Goal: Navigation & Orientation: Find specific page/section

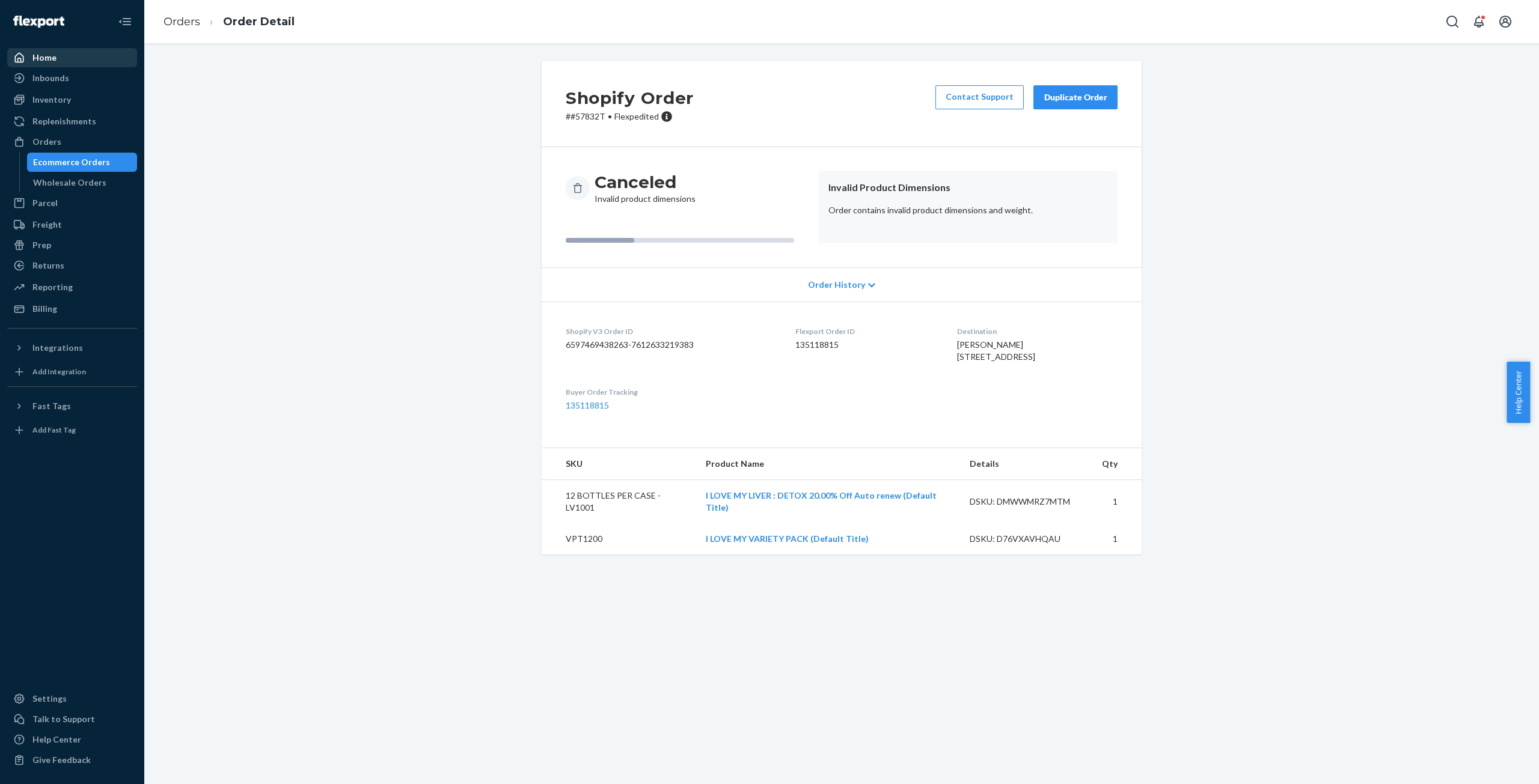
click at [47, 56] on div "Home" at bounding box center [44, 57] width 24 height 12
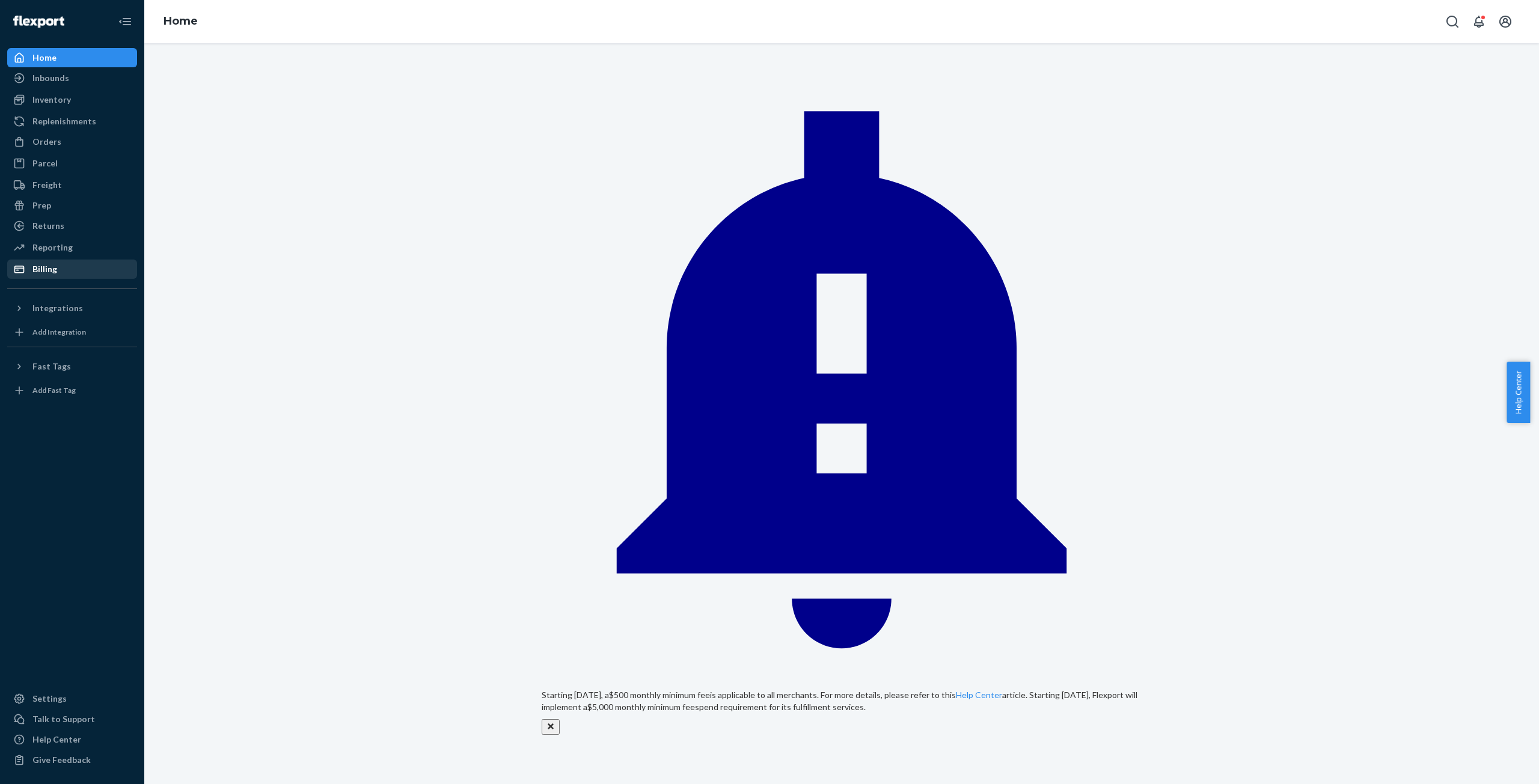
click at [52, 270] on div "Billing" at bounding box center [44, 269] width 24 height 12
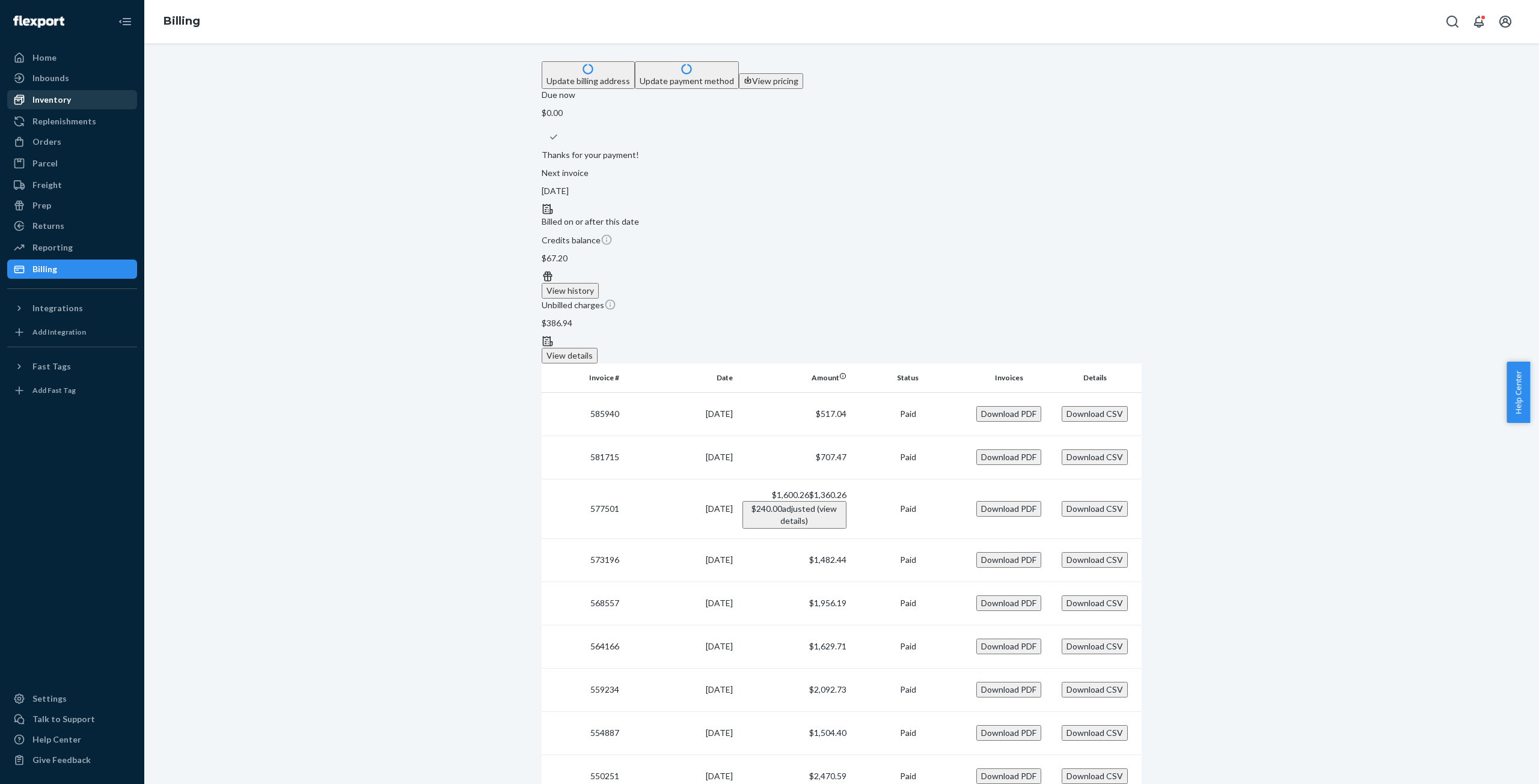
click at [45, 92] on div "Inventory" at bounding box center [71, 99] width 128 height 17
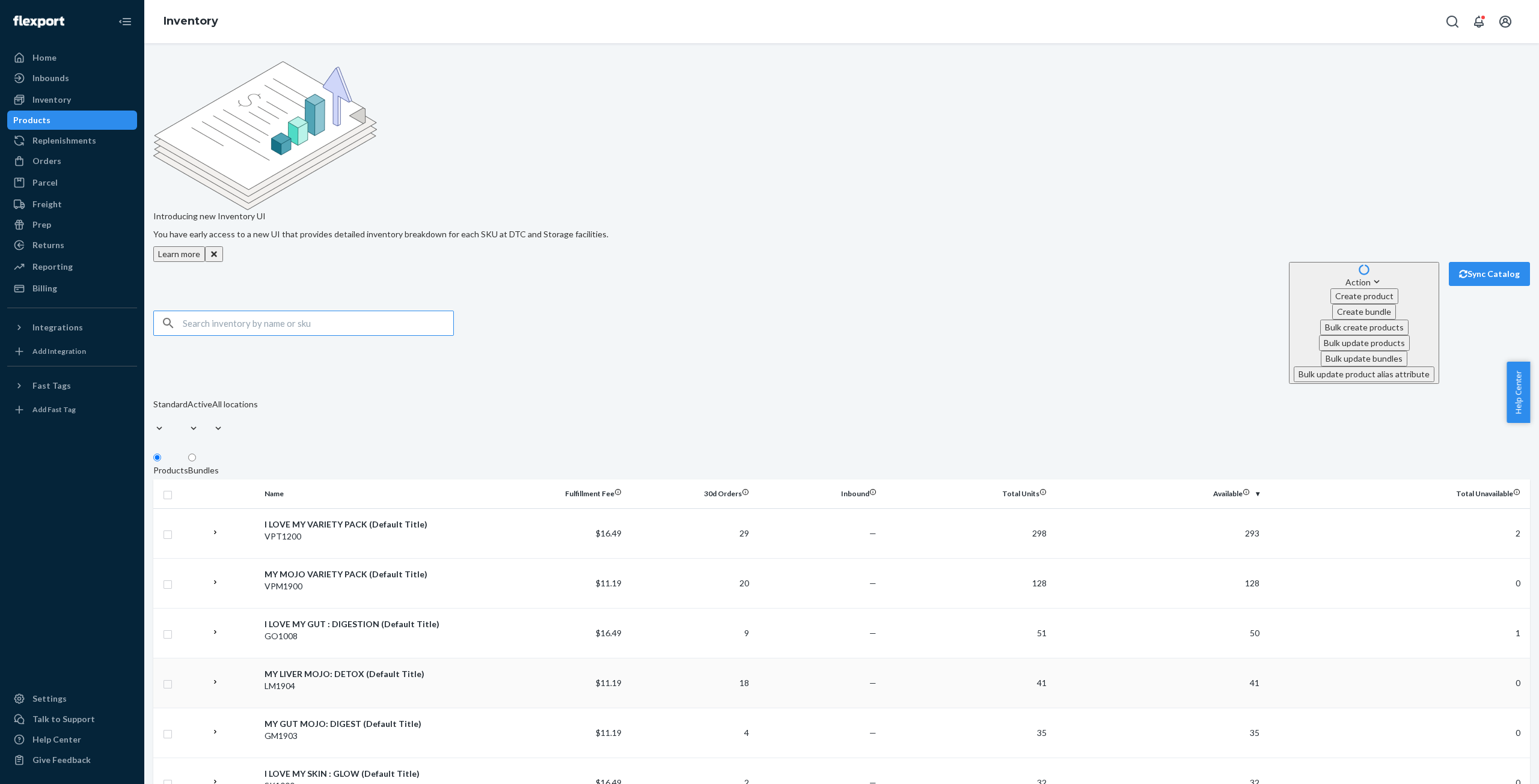
click at [377, 668] on div "MY LIVER MOJO: DETOX (Default Title)" at bounding box center [380, 674] width 230 height 12
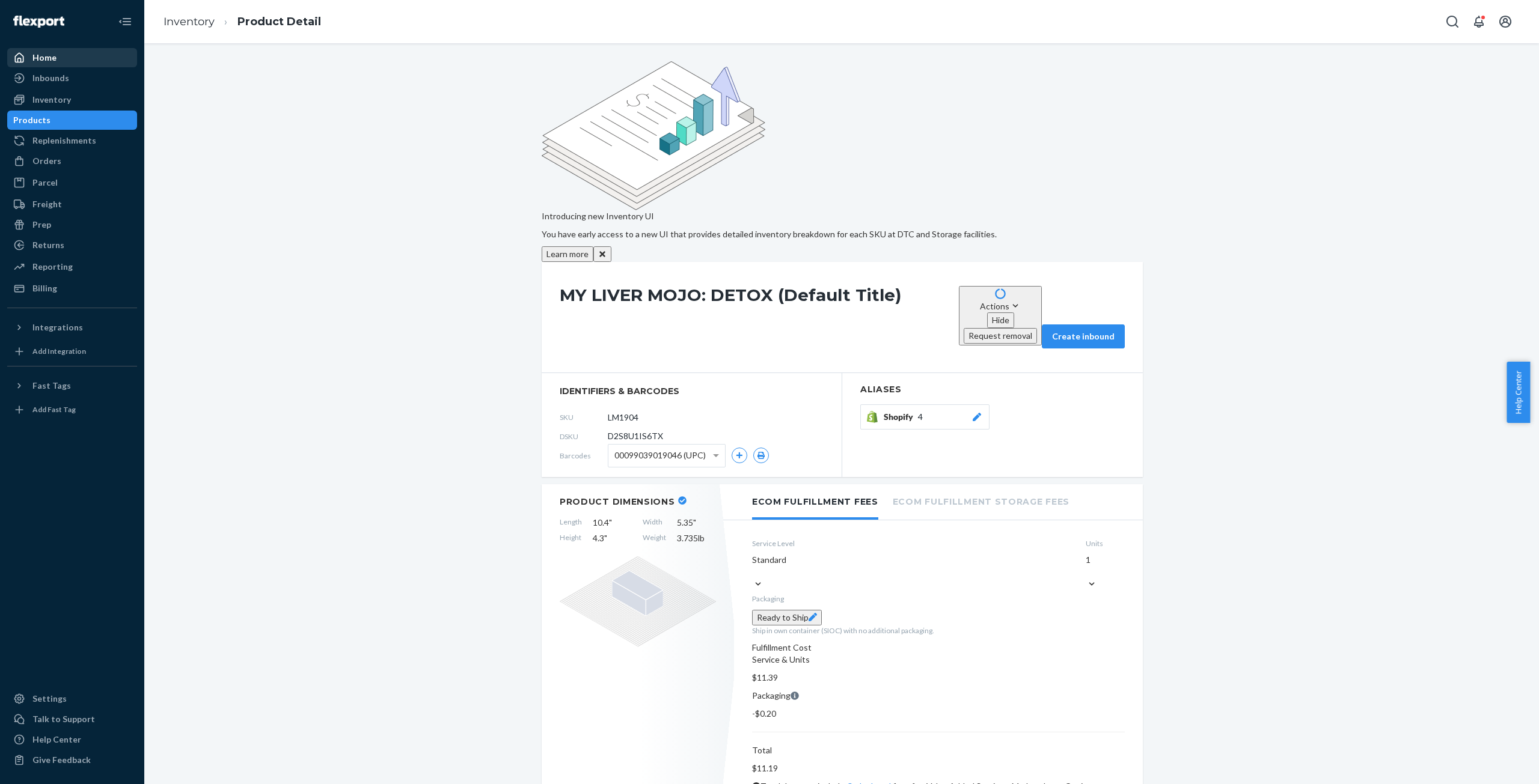
click at [42, 55] on div "Home" at bounding box center [44, 57] width 24 height 12
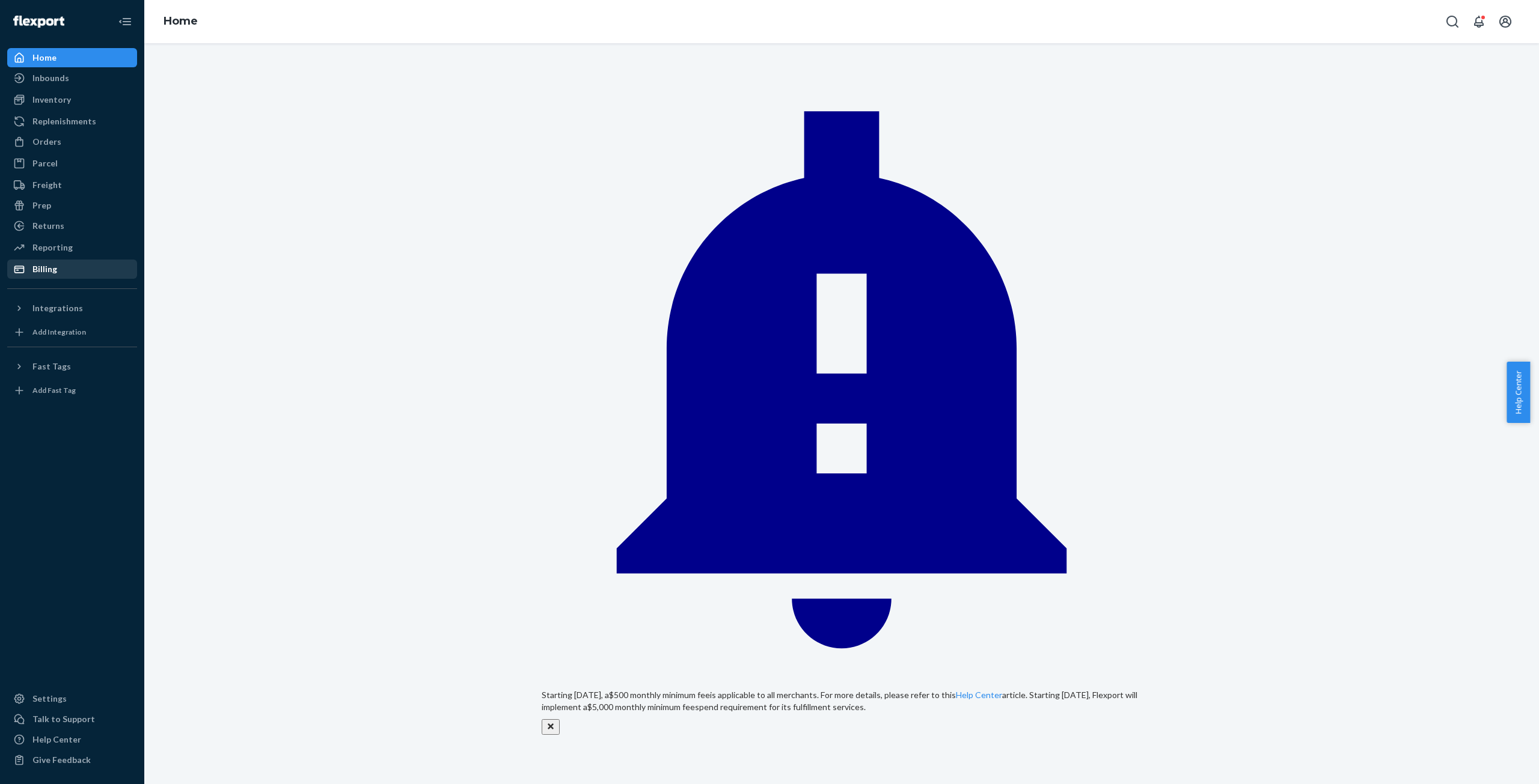
click at [59, 269] on div "Billing" at bounding box center [71, 269] width 128 height 17
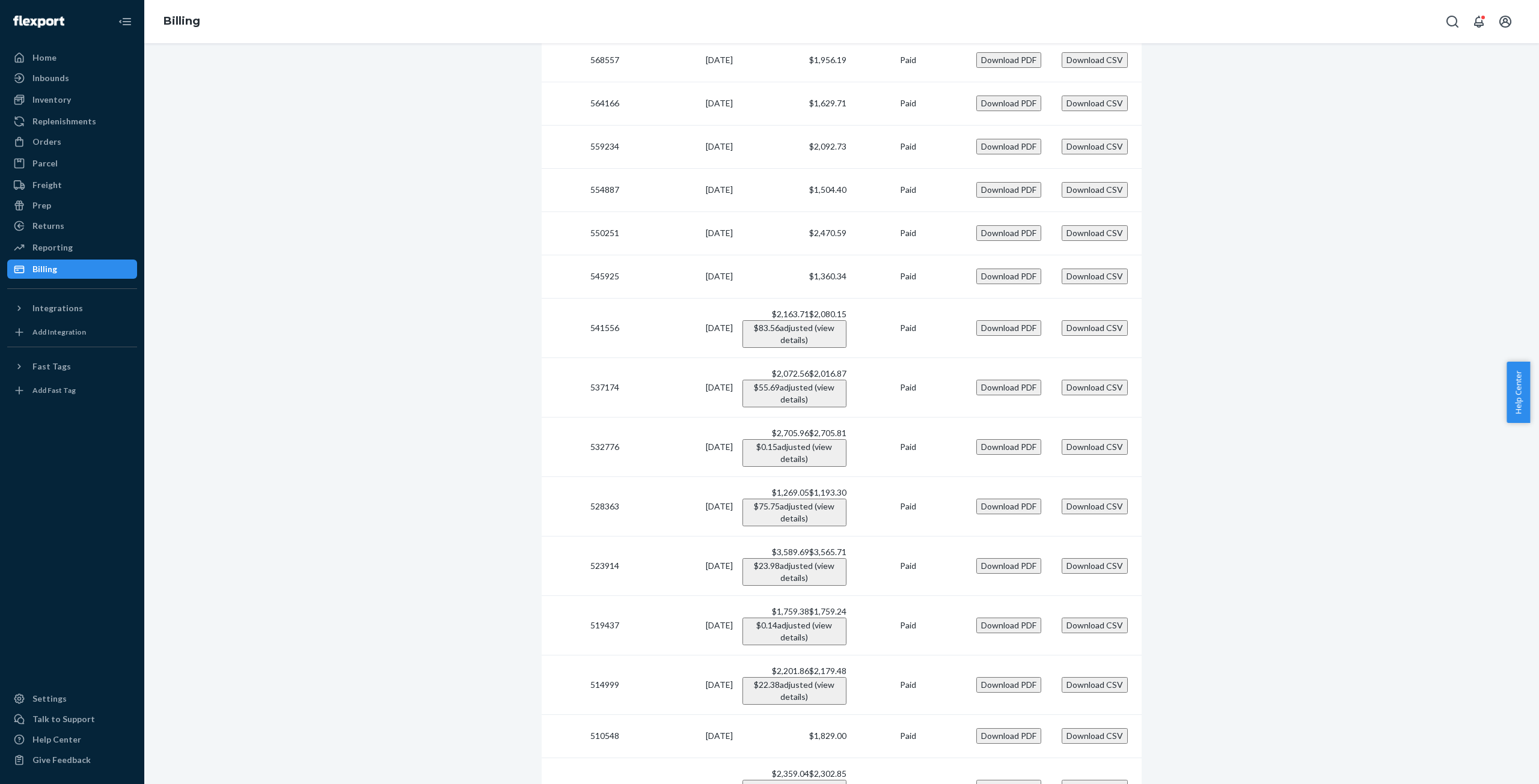
scroll to position [598, 0]
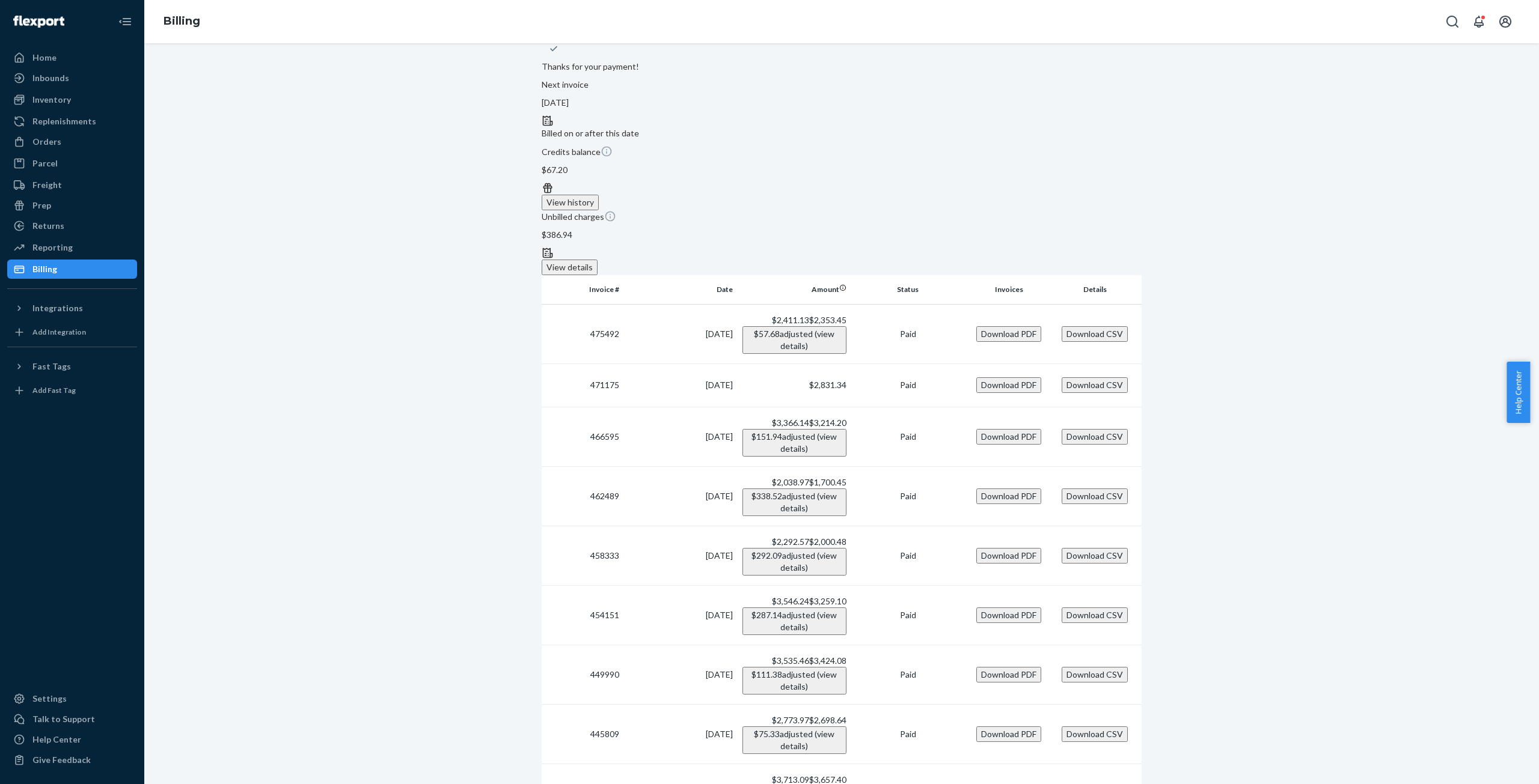
scroll to position [0, 0]
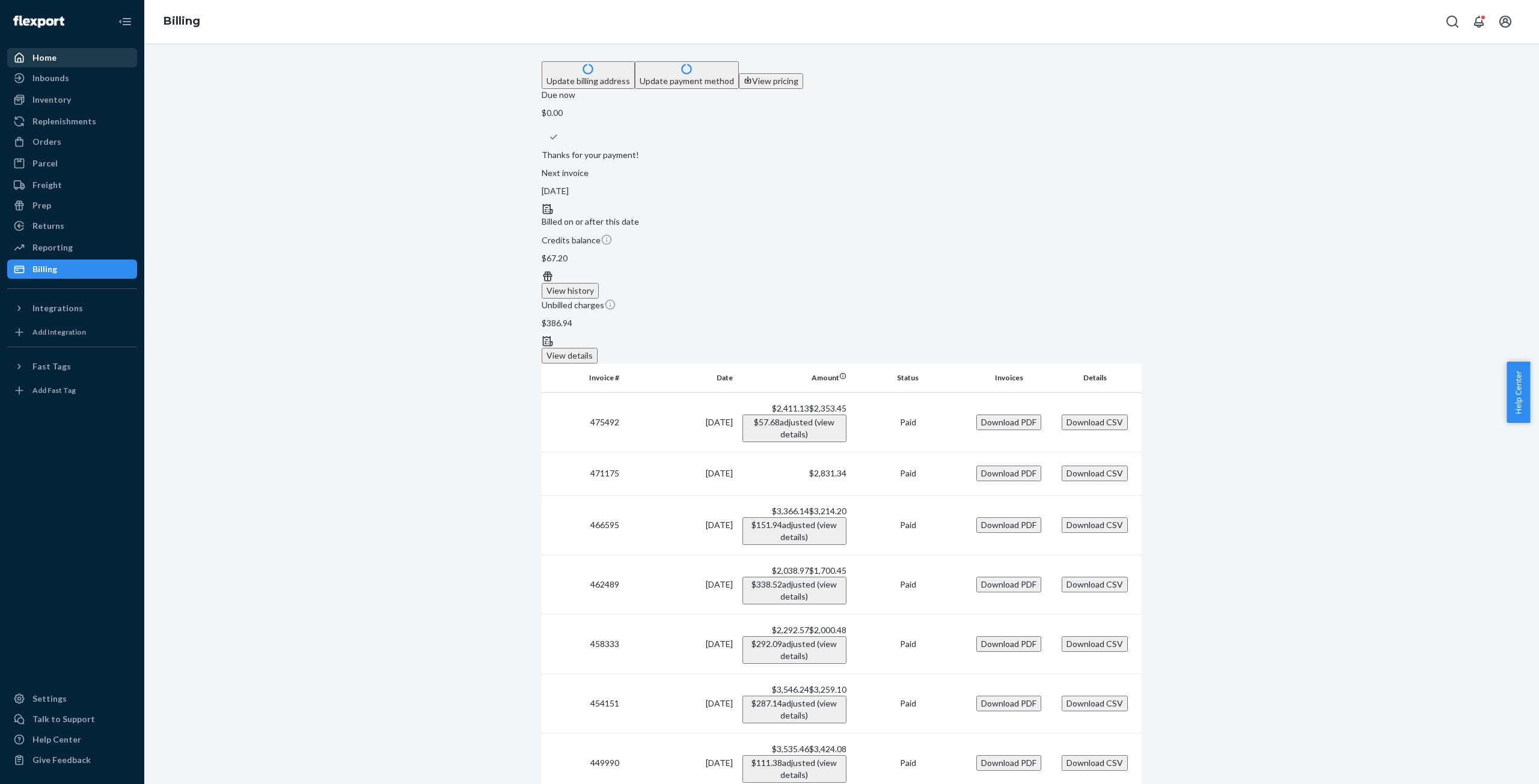
click at [46, 63] on div "Home" at bounding box center [44, 57] width 24 height 12
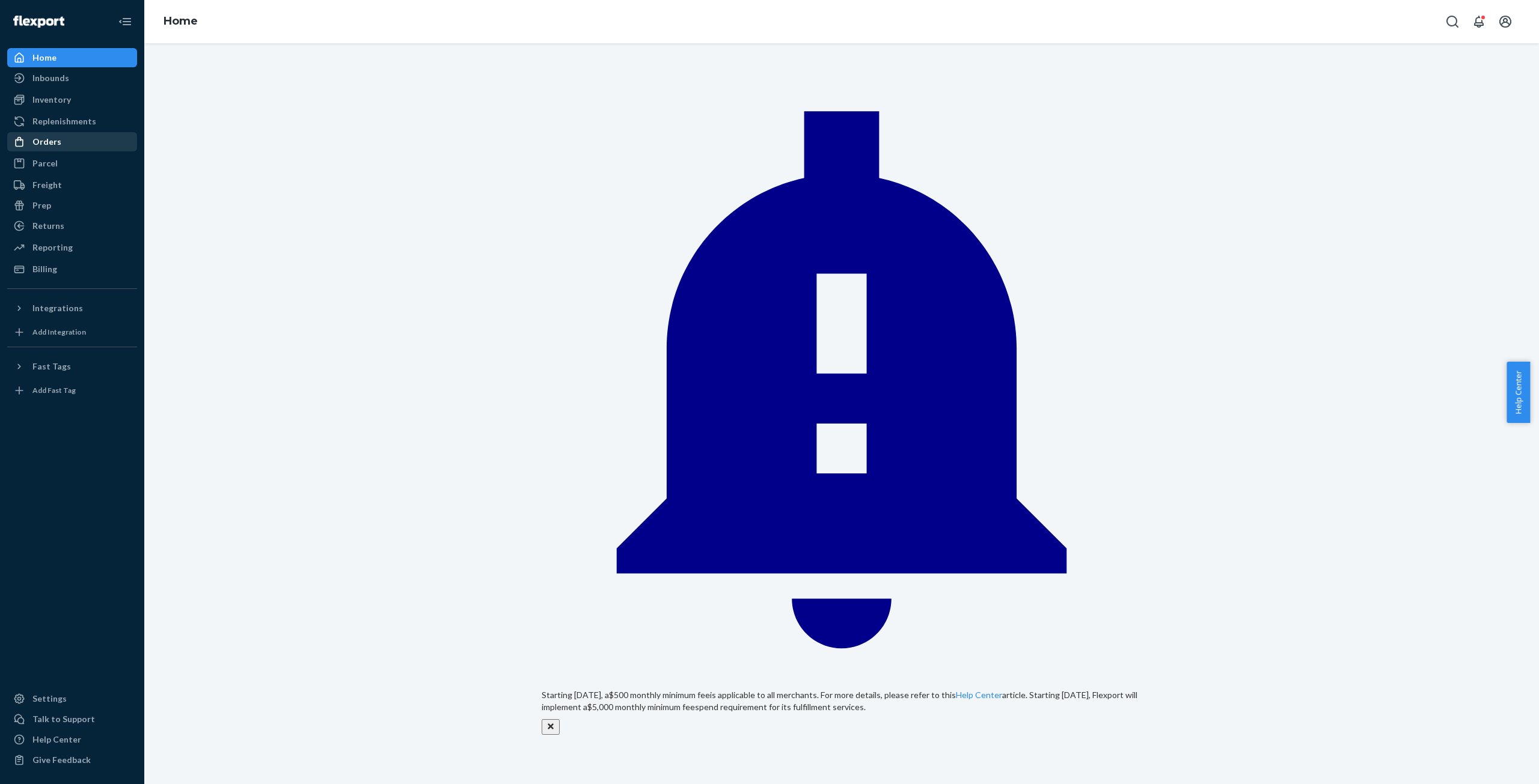
click at [54, 141] on div "Orders" at bounding box center [46, 141] width 29 height 12
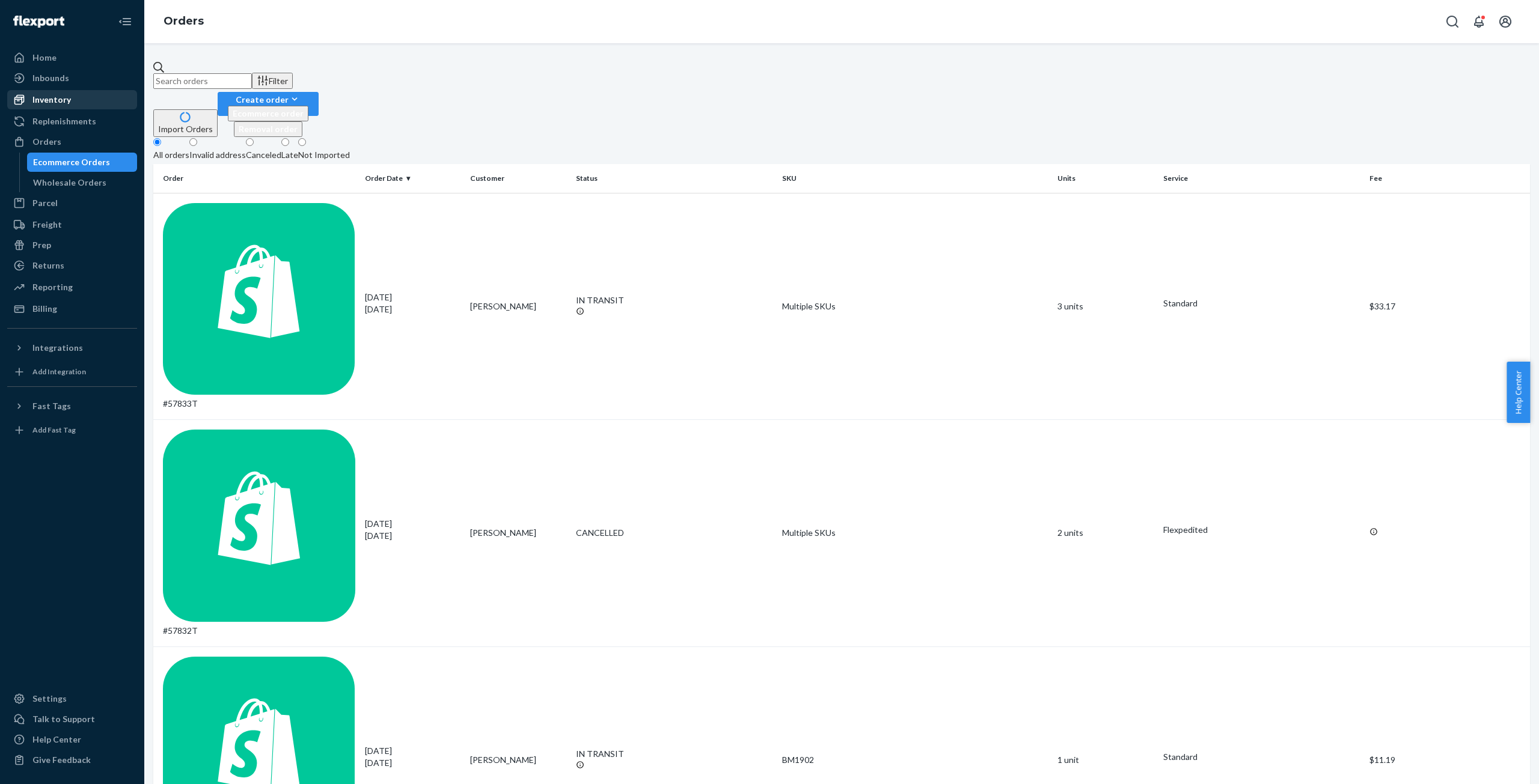
click at [60, 96] on div "Inventory" at bounding box center [52, 99] width 38 height 12
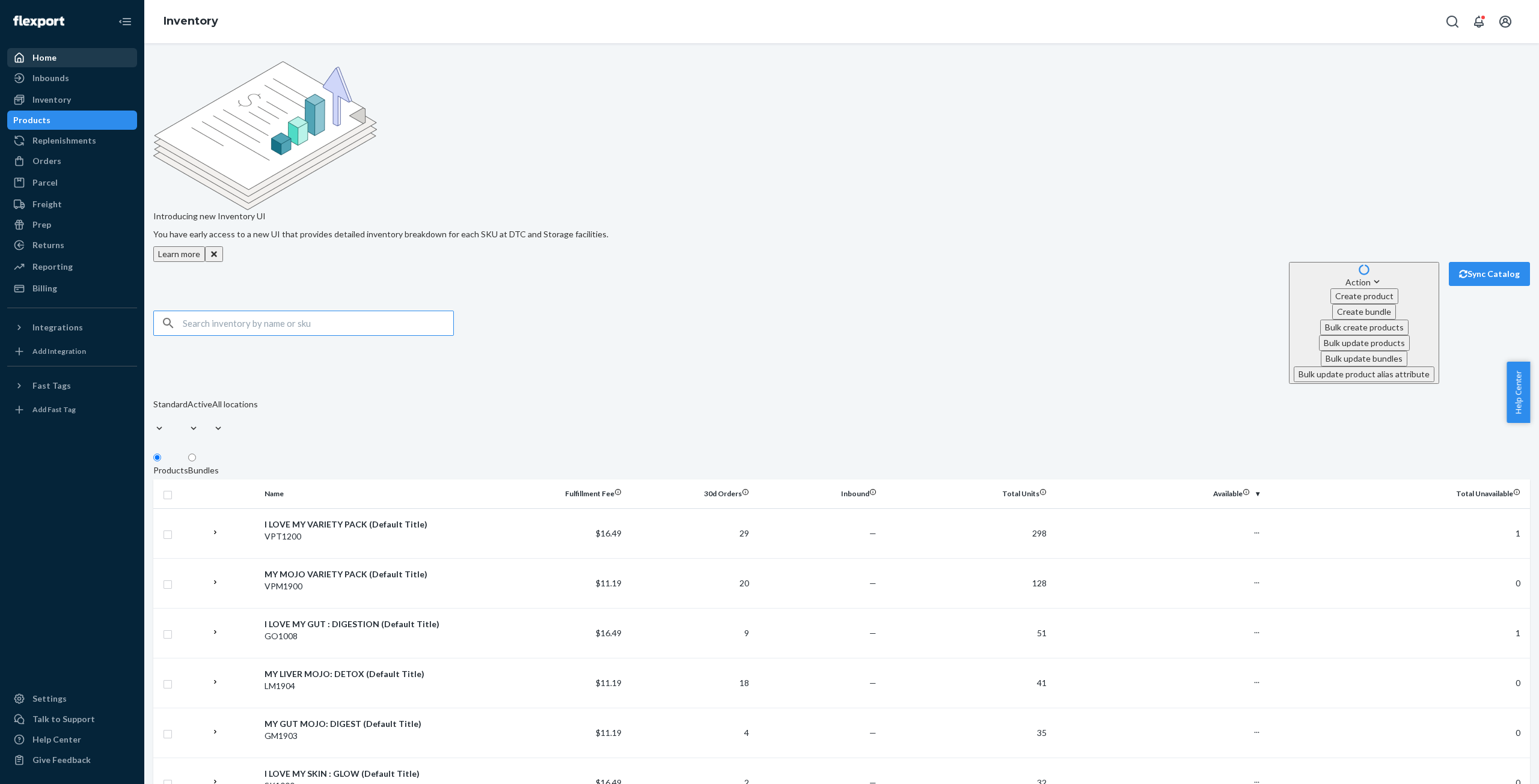
click at [46, 57] on div "Home" at bounding box center [44, 57] width 24 height 12
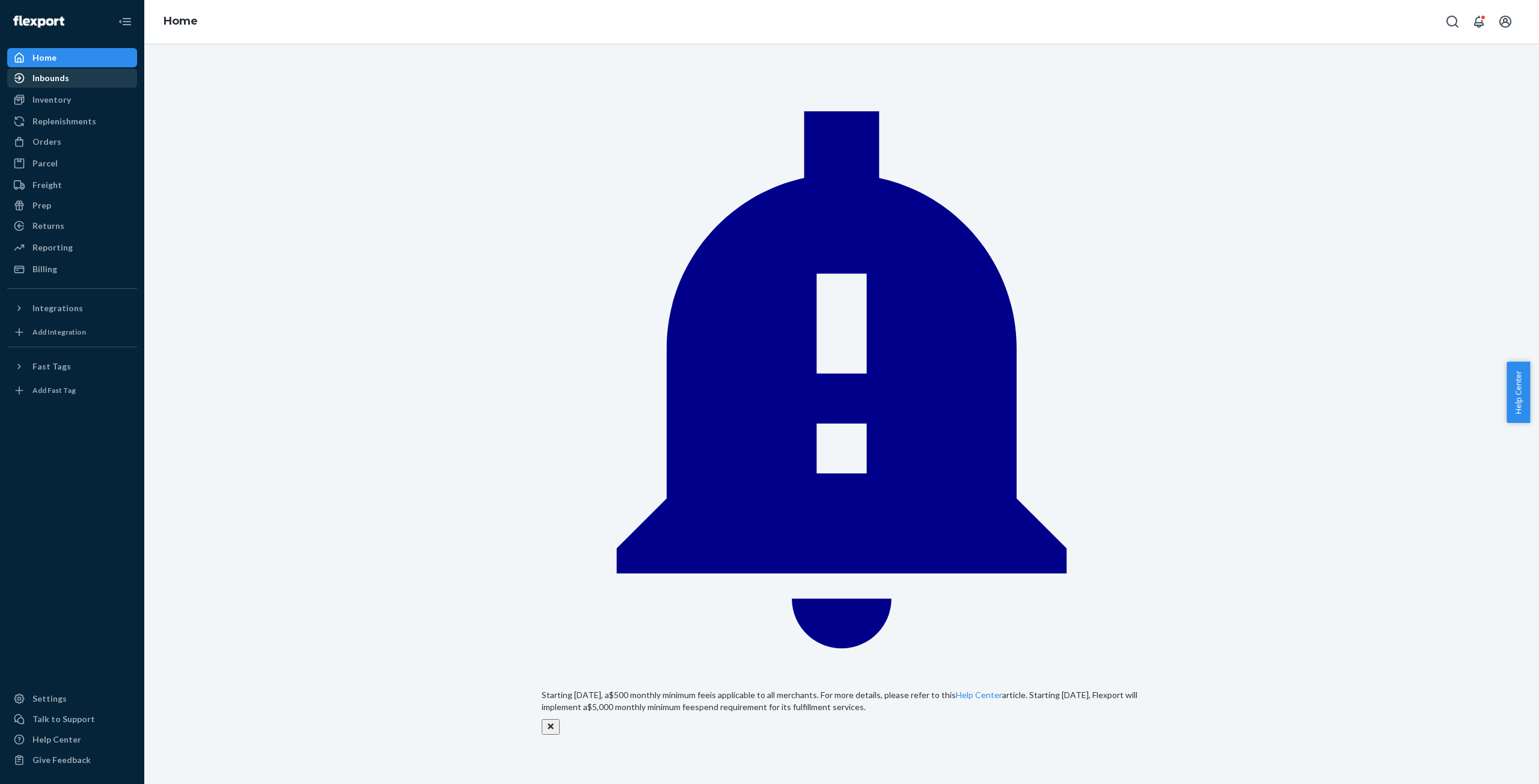
click at [50, 81] on div "Inbounds" at bounding box center [51, 78] width 37 height 12
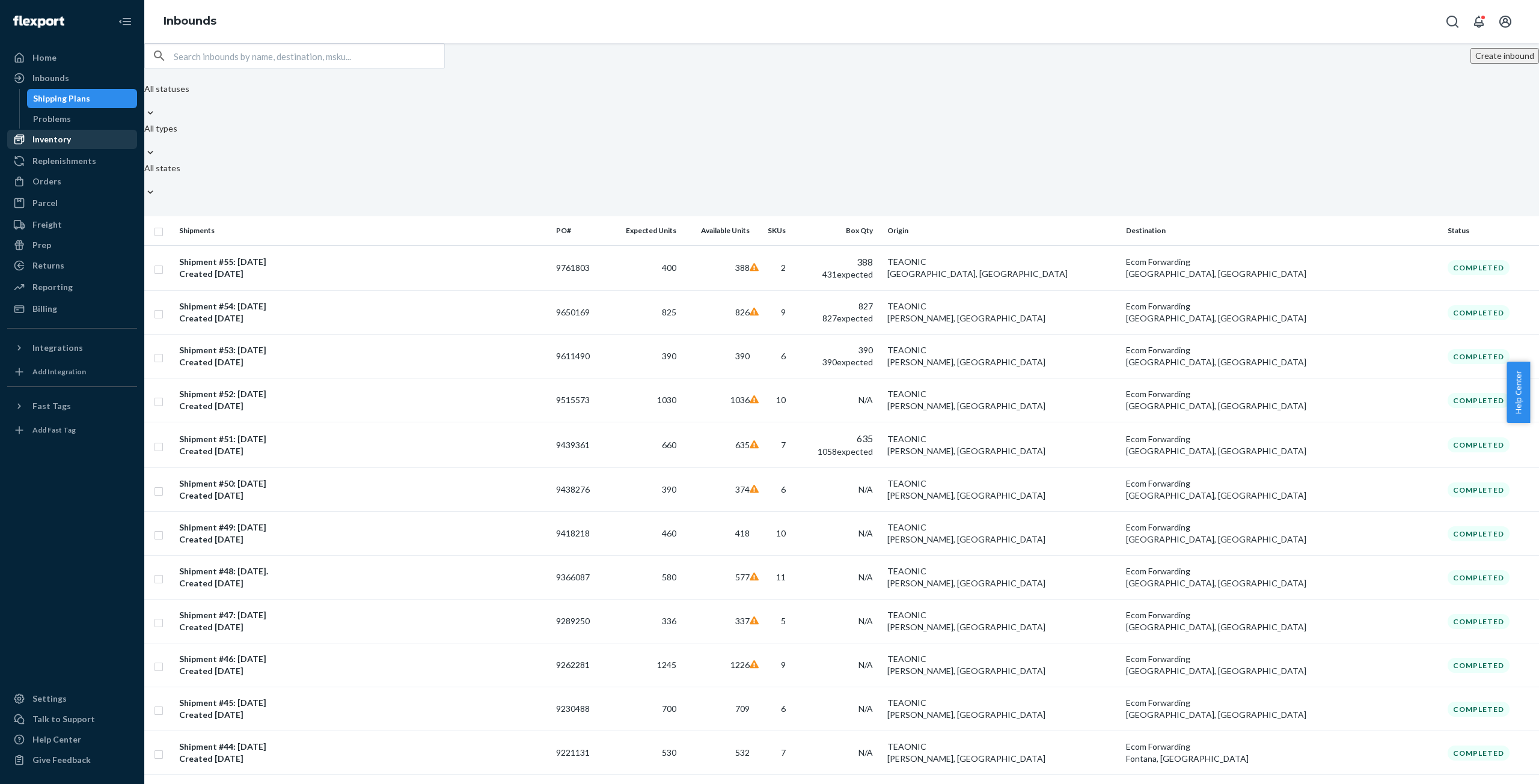
click at [55, 135] on div "Inventory" at bounding box center [52, 139] width 38 height 12
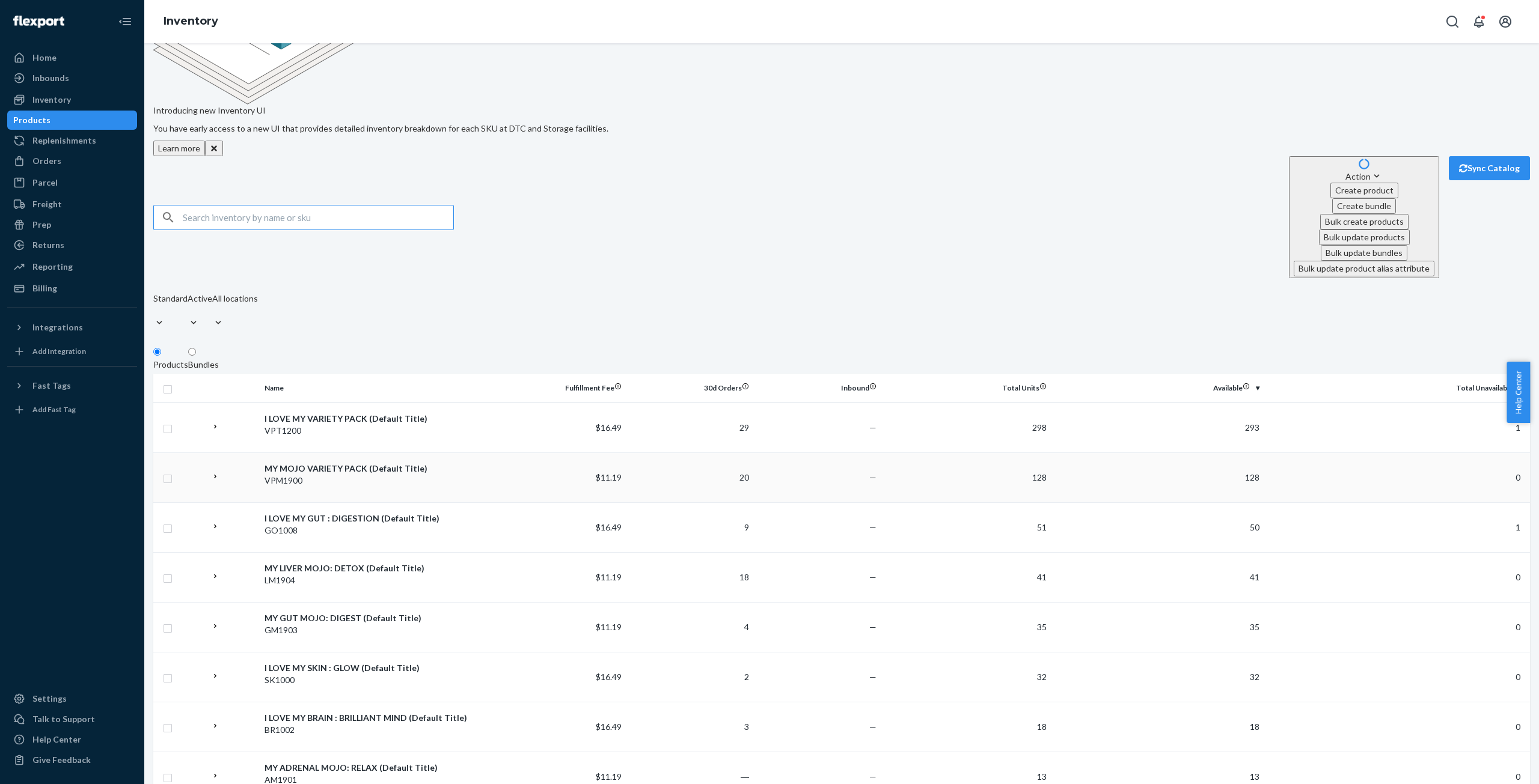
scroll to position [120, 0]
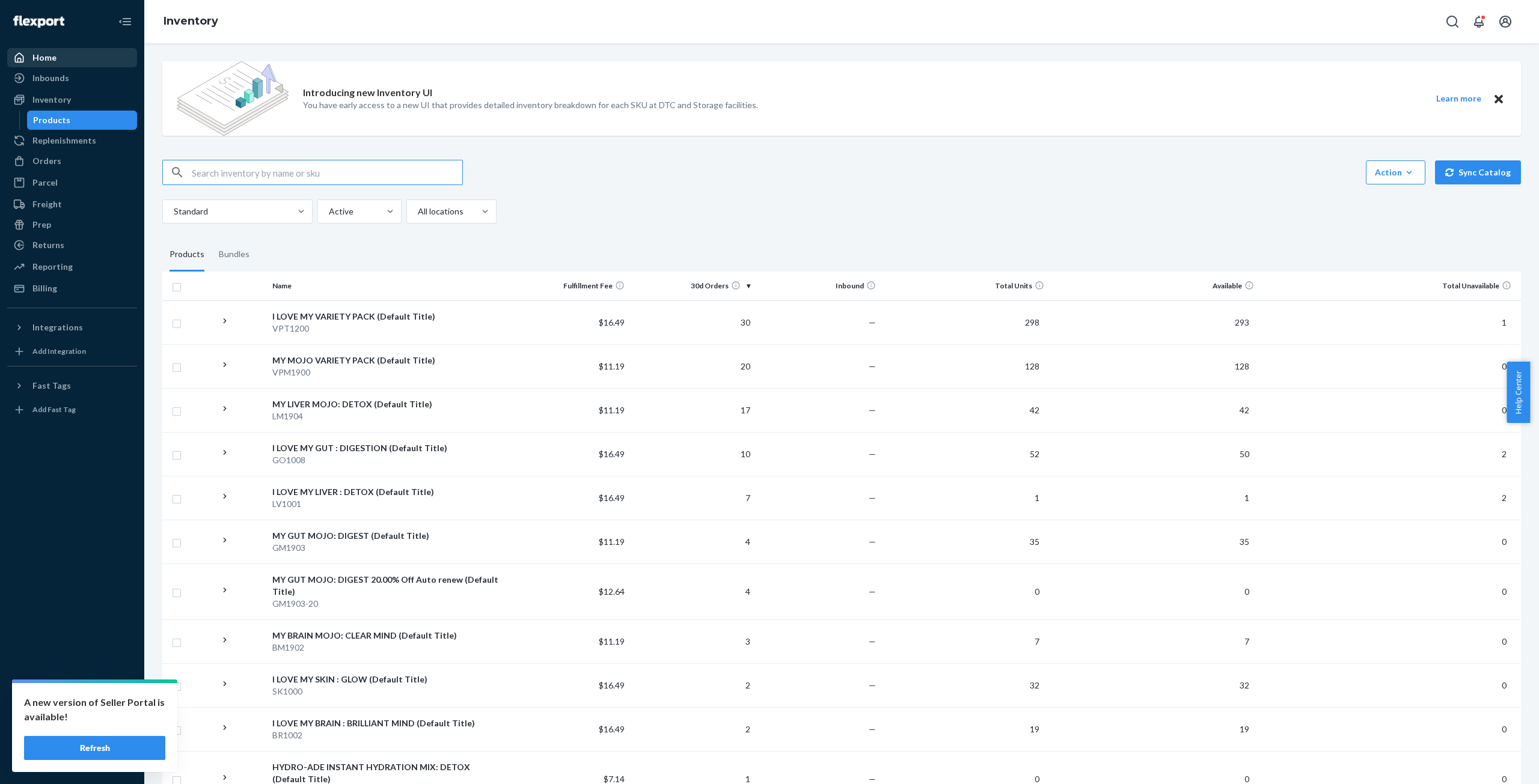
click at [41, 55] on div "Home" at bounding box center [44, 57] width 24 height 12
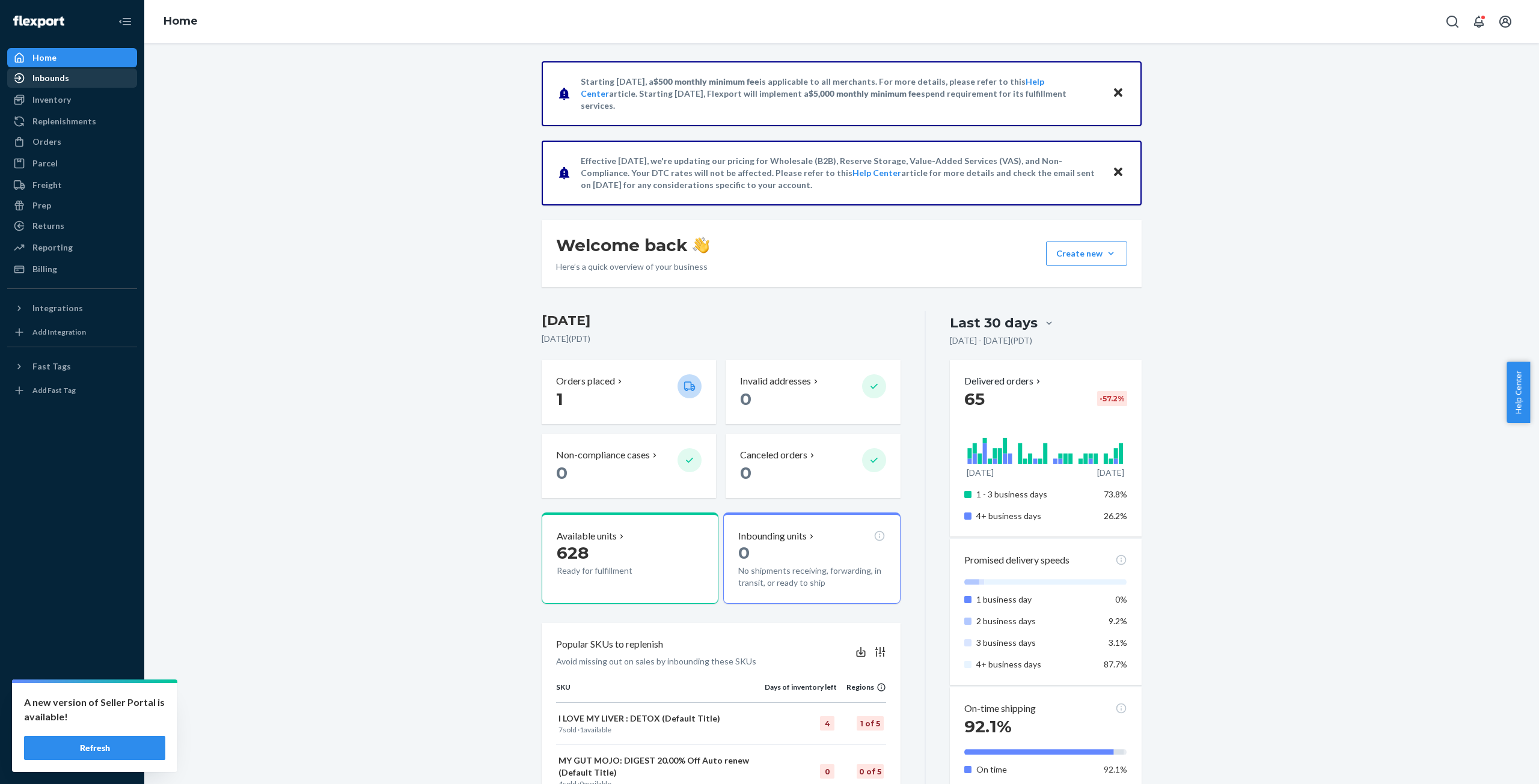
click at [56, 76] on div "Inbounds" at bounding box center [51, 78] width 37 height 12
